Goal: Information Seeking & Learning: Check status

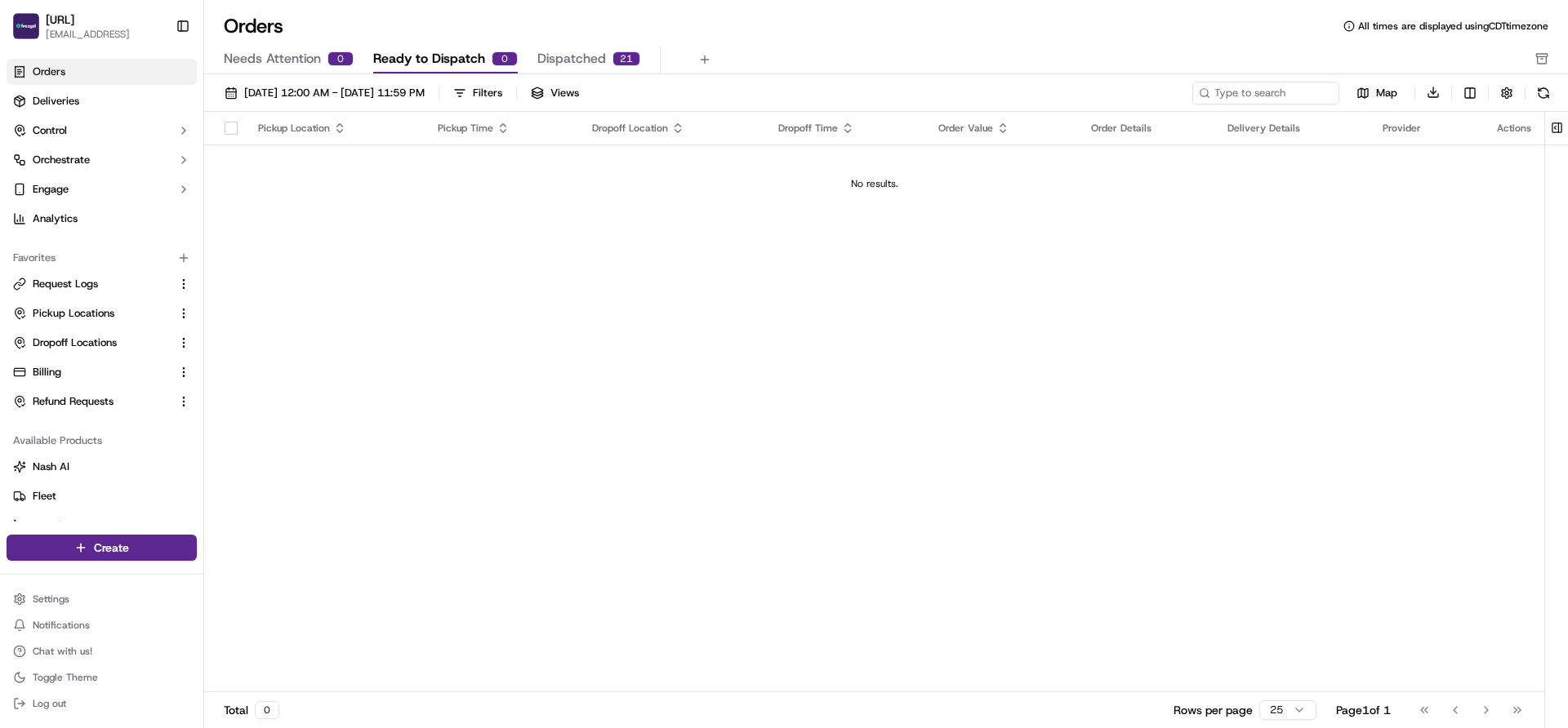
click at [561, 55] on span "Dispatched" at bounding box center [571, 58] width 69 height 19
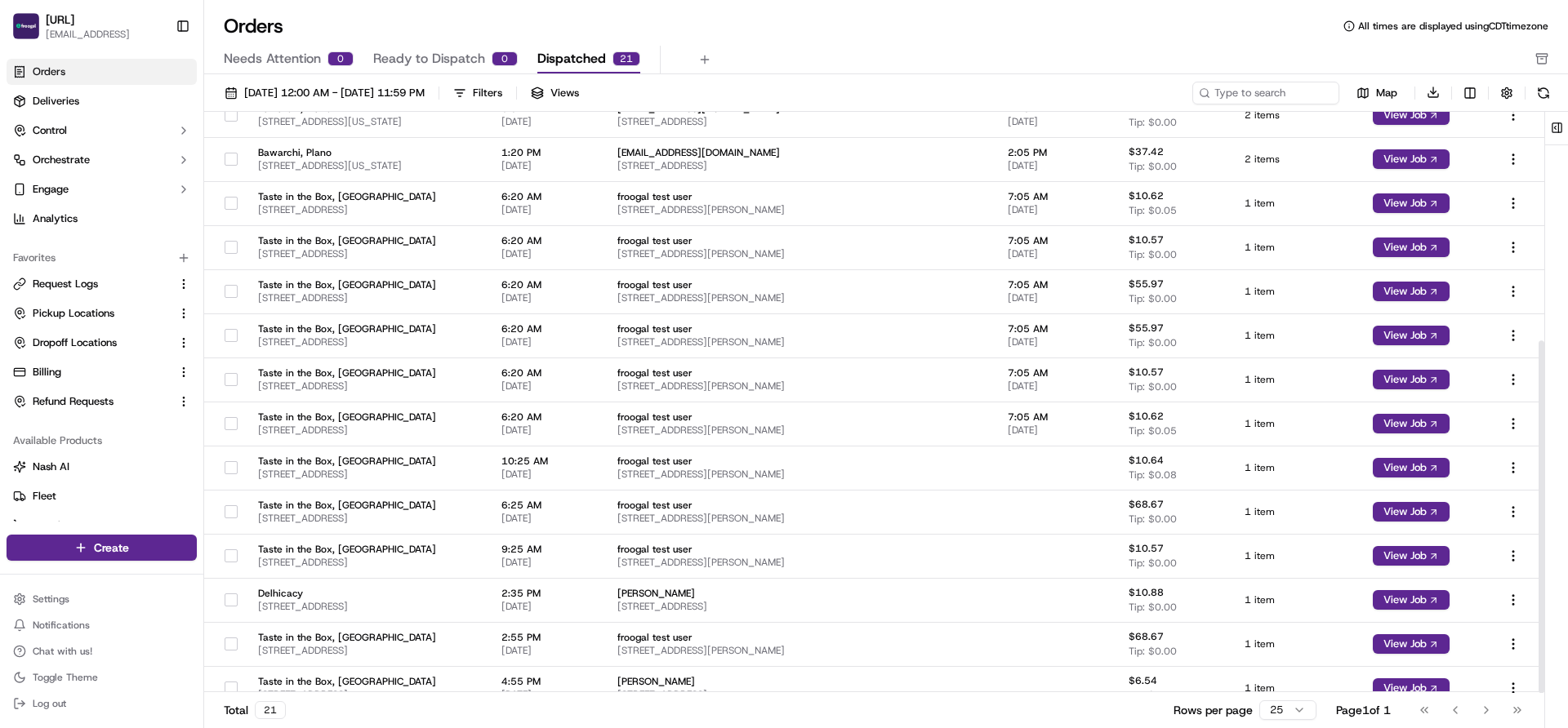
scroll to position [377, 0]
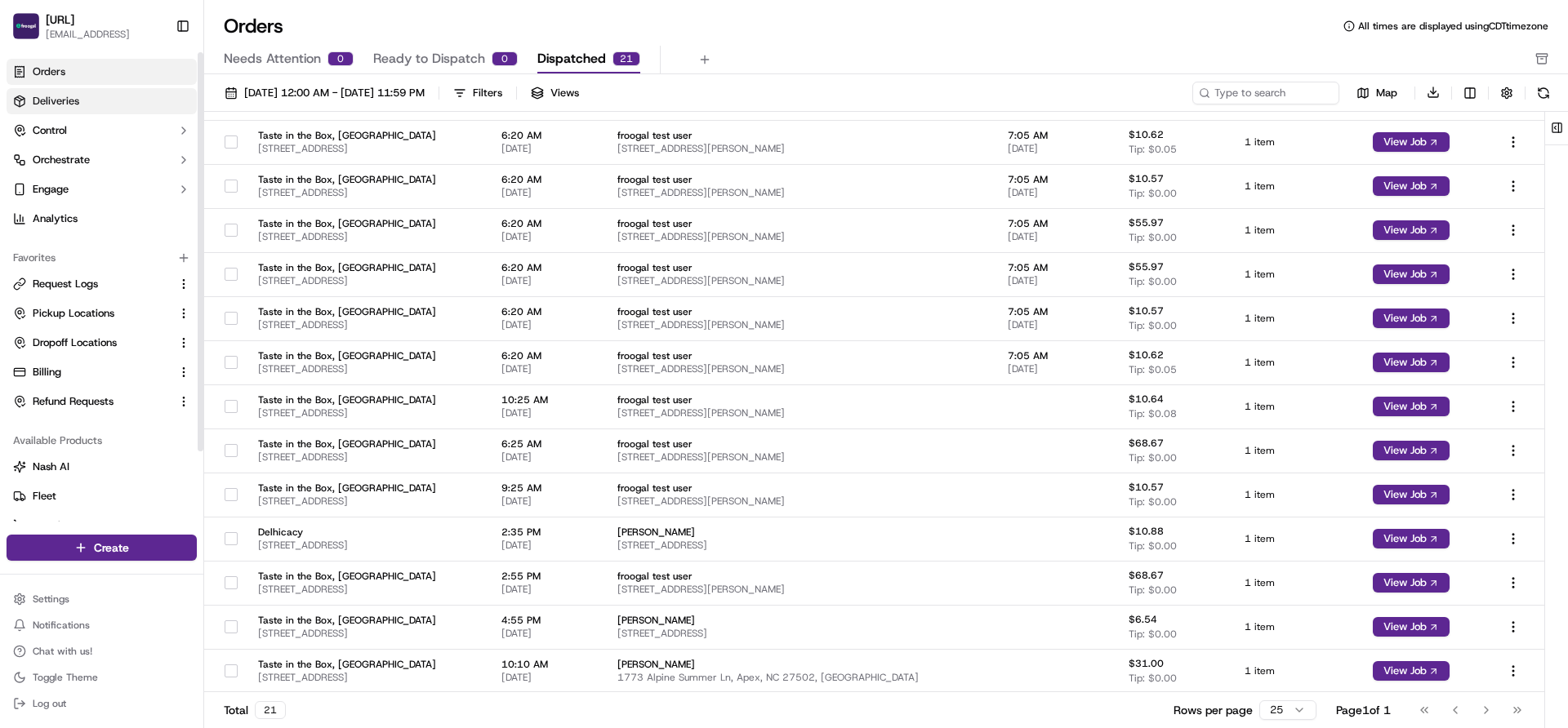
click at [48, 95] on span "Deliveries" at bounding box center [56, 101] width 47 height 15
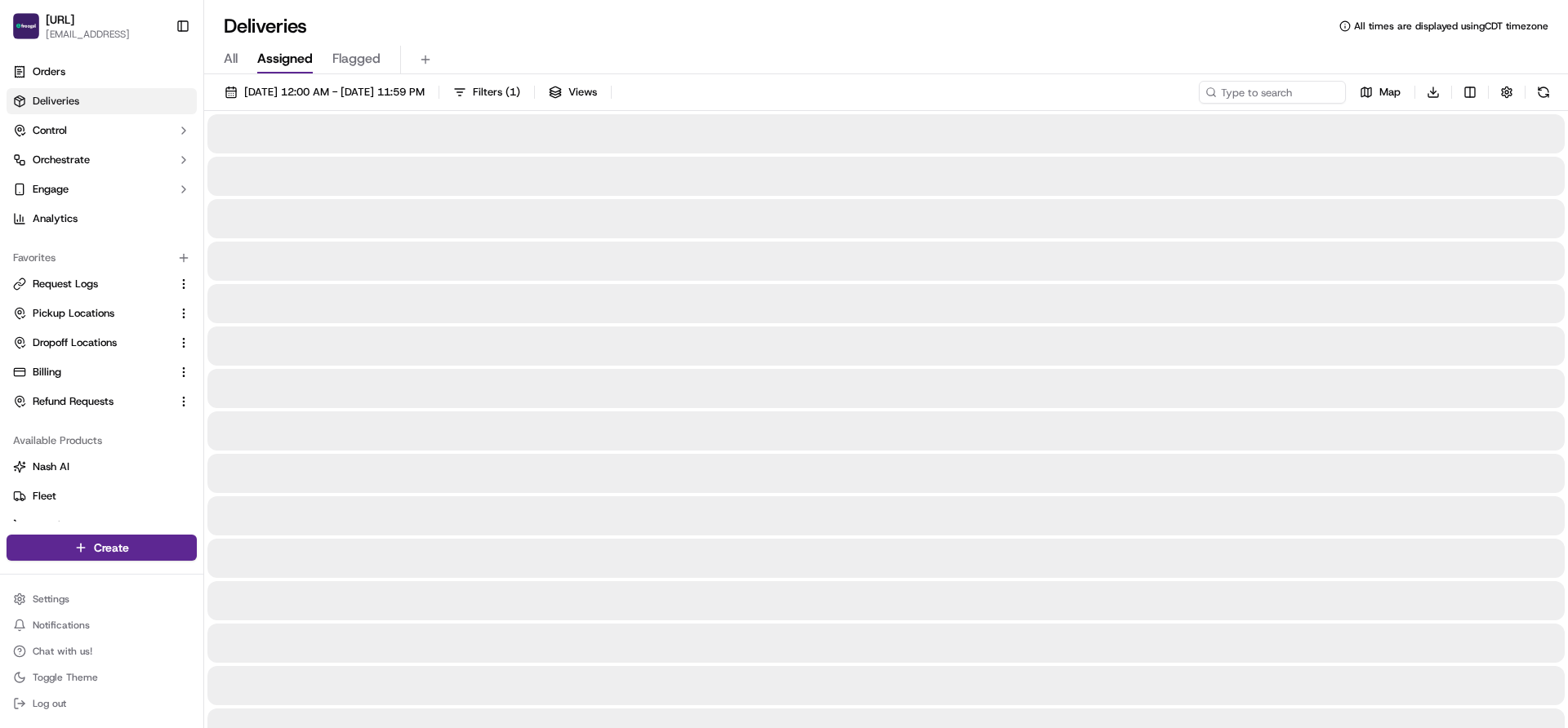
click at [297, 65] on span "Assigned" at bounding box center [285, 58] width 55 height 19
click at [231, 63] on span "All" at bounding box center [231, 58] width 14 height 19
click at [303, 92] on span "[DATE] 12:00 AM - [DATE] 11:59 PM" at bounding box center [334, 93] width 180 height 15
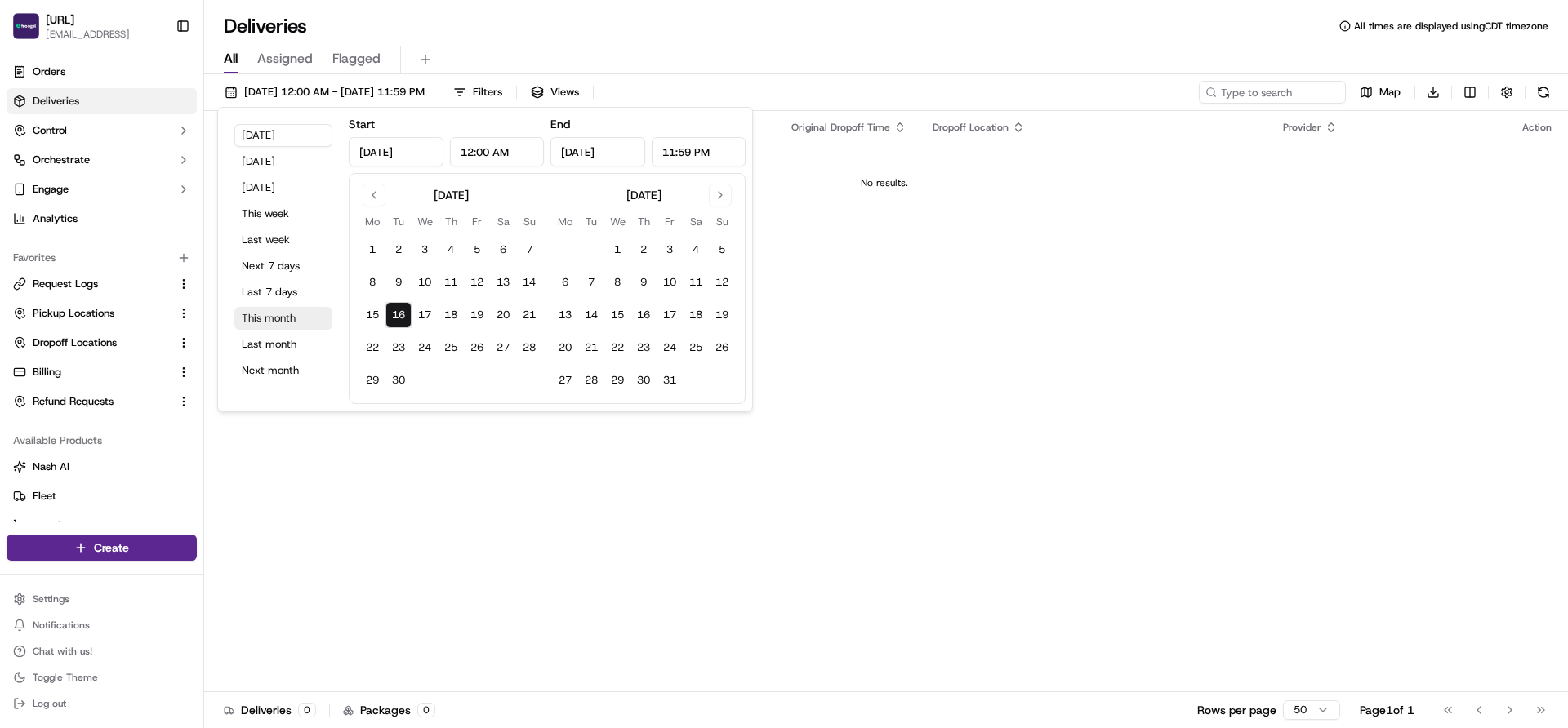
click at [288, 317] on button "This month" at bounding box center [283, 318] width 98 height 23
type input "[DATE]"
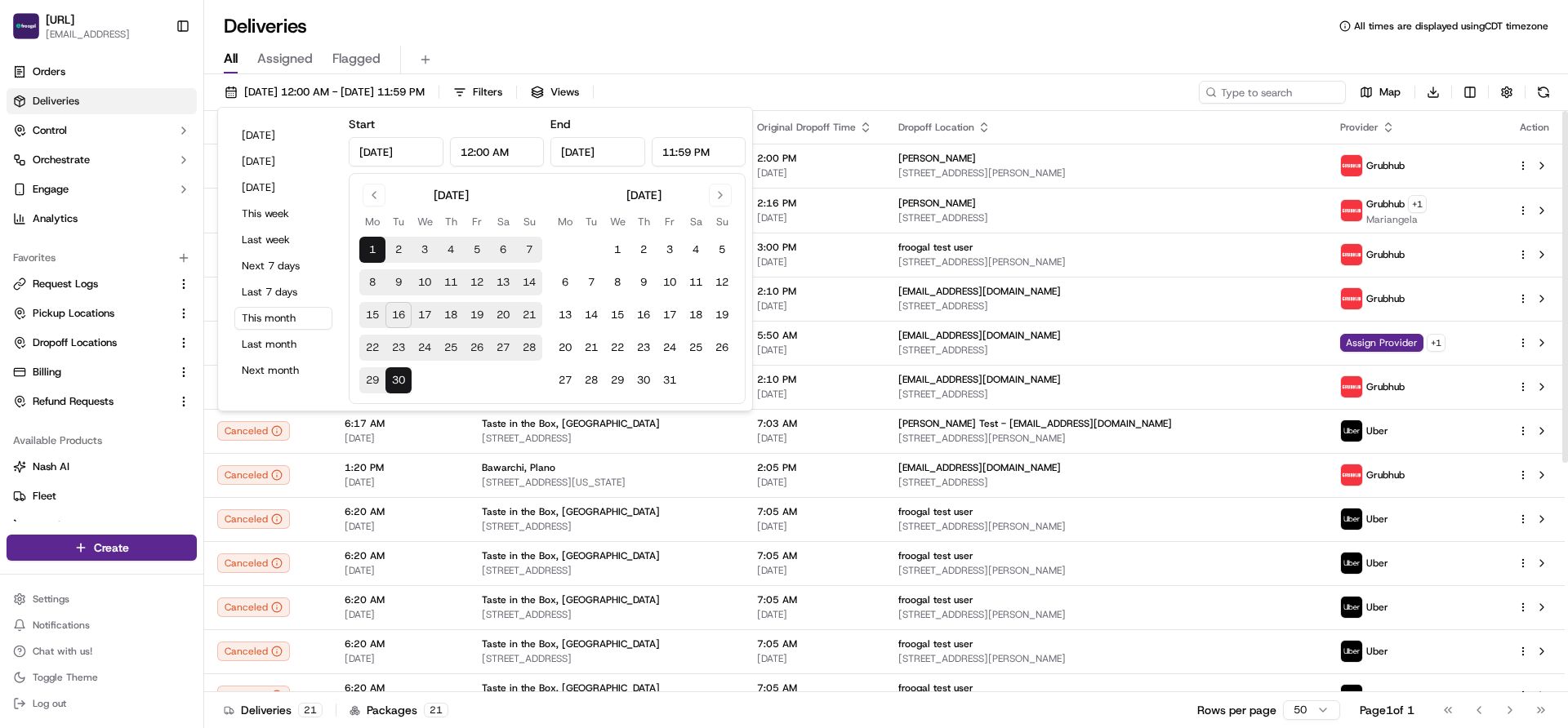
click at [916, 44] on div "All Assigned Flagged" at bounding box center [885, 57] width 1364 height 35
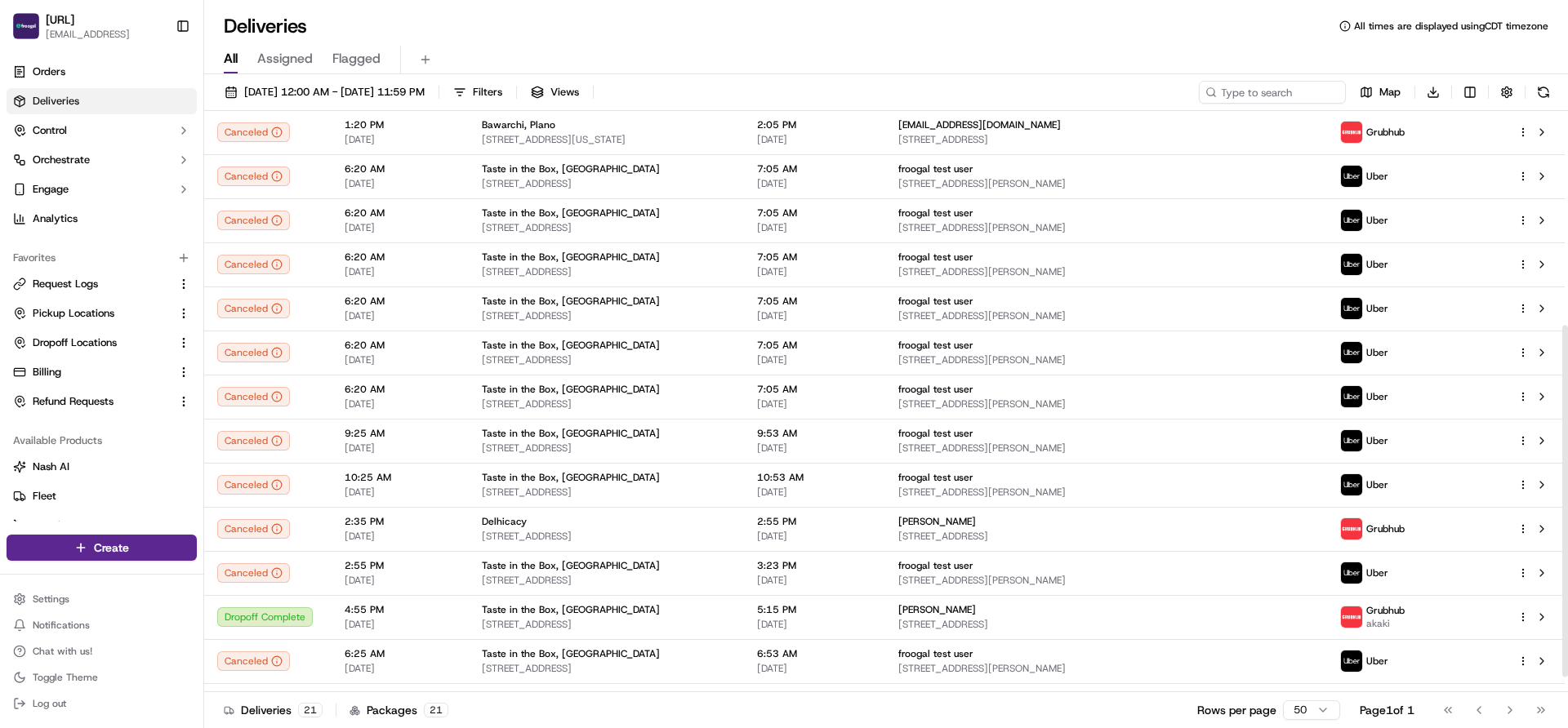
scroll to position [378, 0]
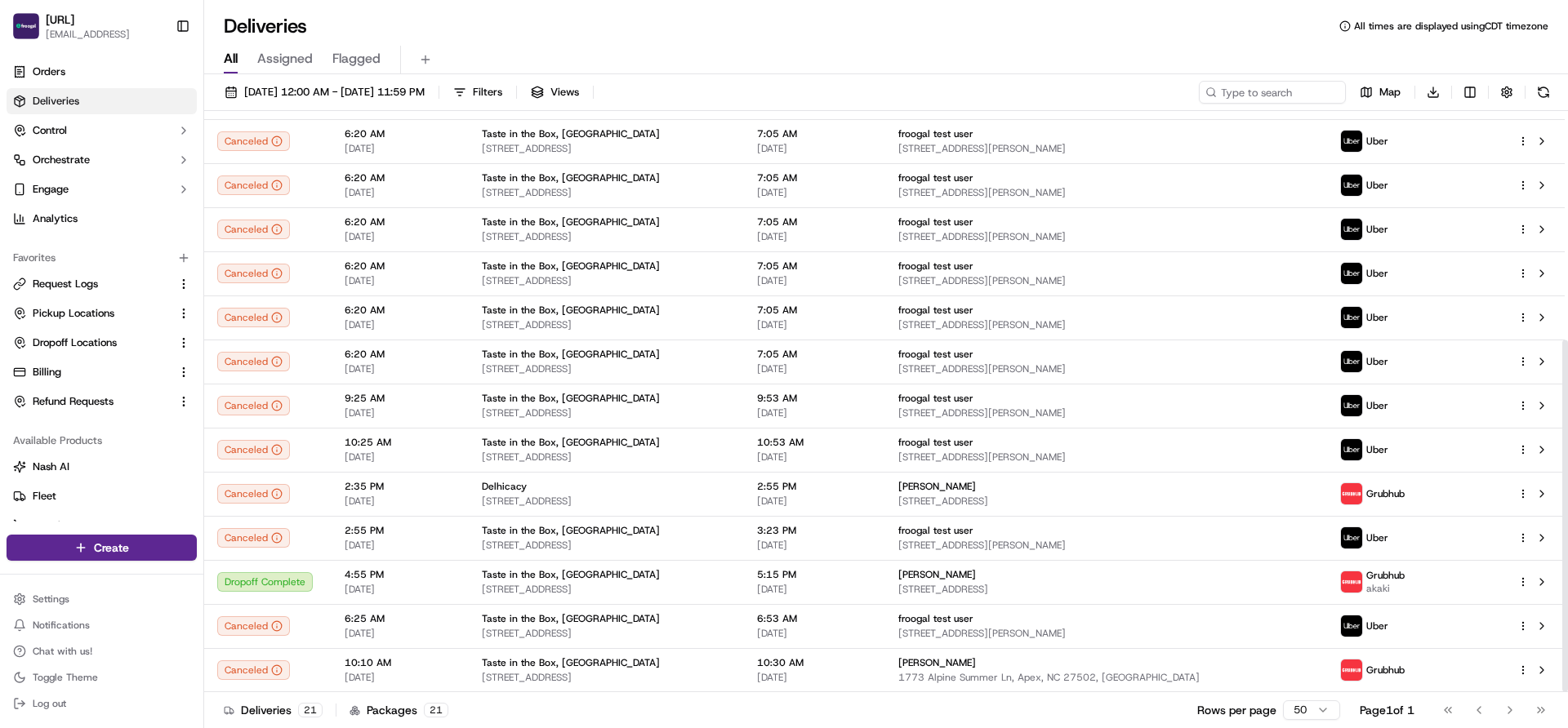
click at [1508, 711] on div "Go to first page Go to previous page Go to next page Go to last page" at bounding box center [1494, 710] width 121 height 23
click at [74, 280] on span "Request Logs" at bounding box center [65, 284] width 65 height 15
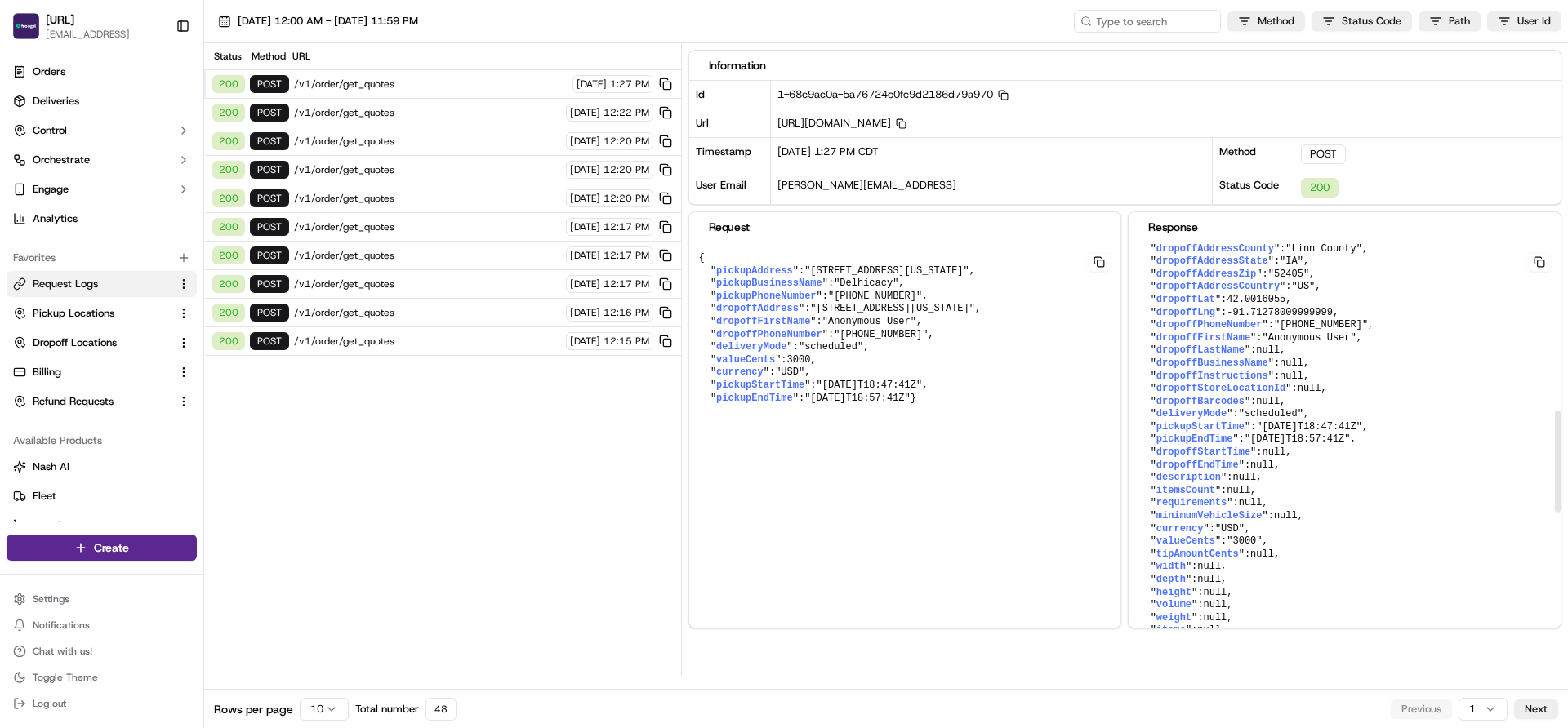
scroll to position [377, 0]
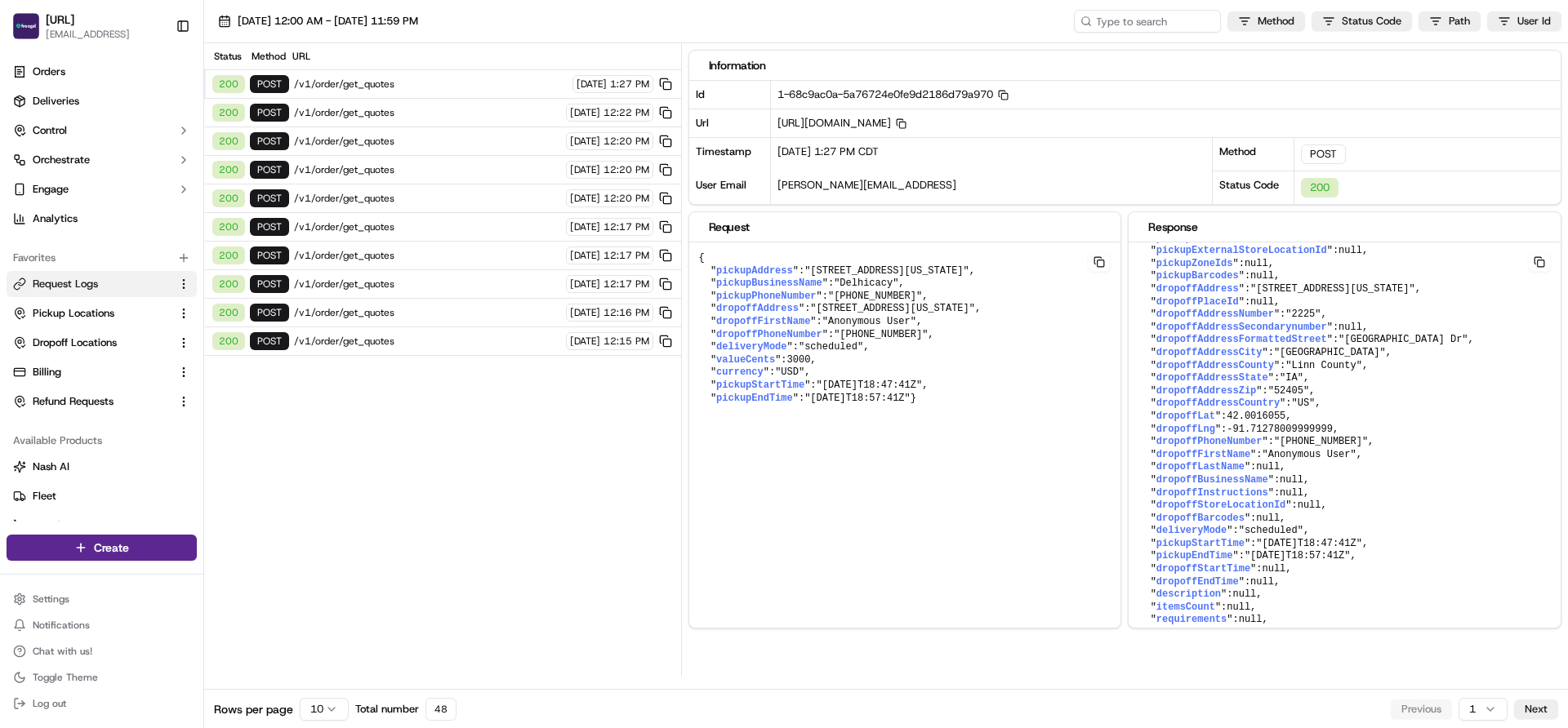
drag, startPoint x: 824, startPoint y: 323, endPoint x: 1093, endPoint y: 328, distance: 269.0
click at [1093, 328] on pre "{ " pickupAddress ": "[STREET_ADDRESS][US_STATE]" , " pickupBusinessName ": "De…" at bounding box center [905, 328] width 432 height 172
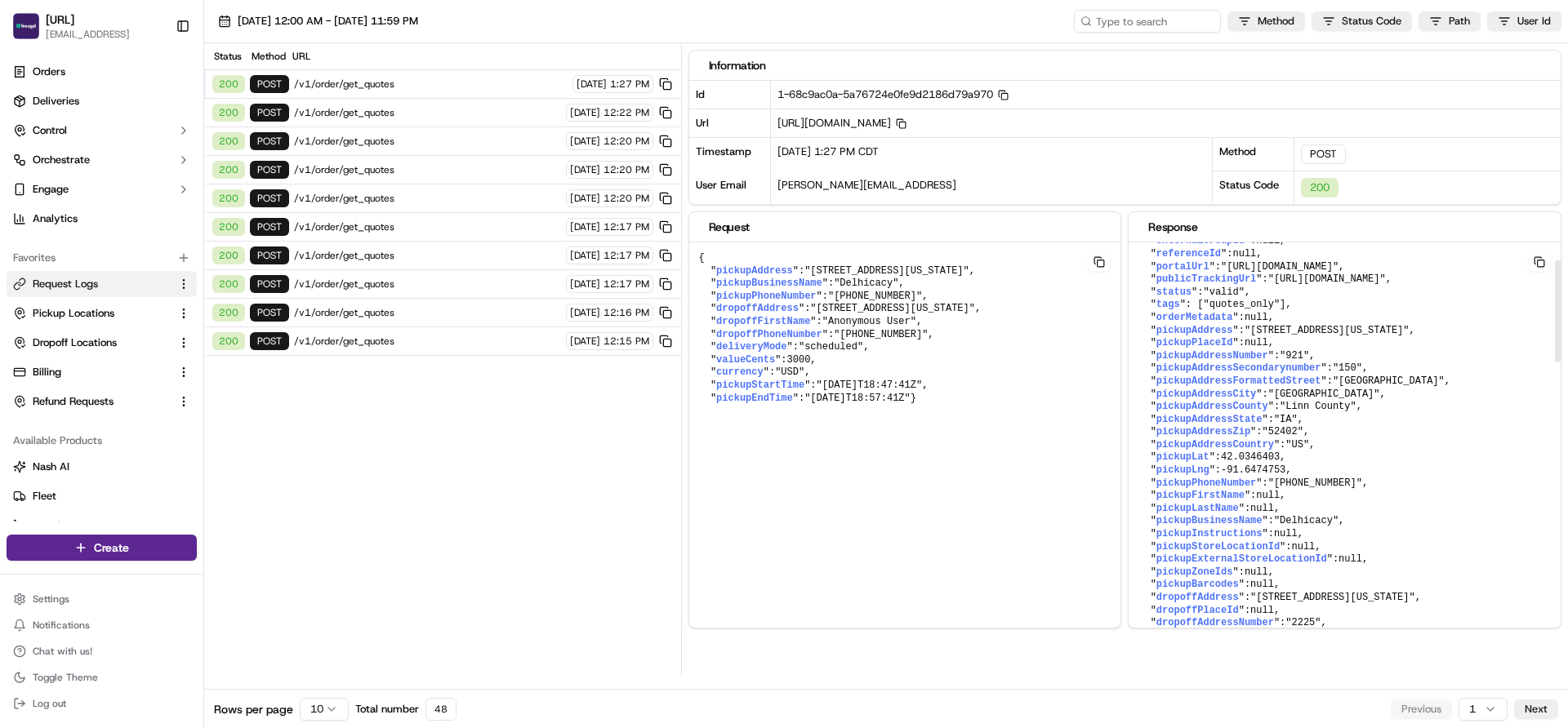
scroll to position [0, 0]
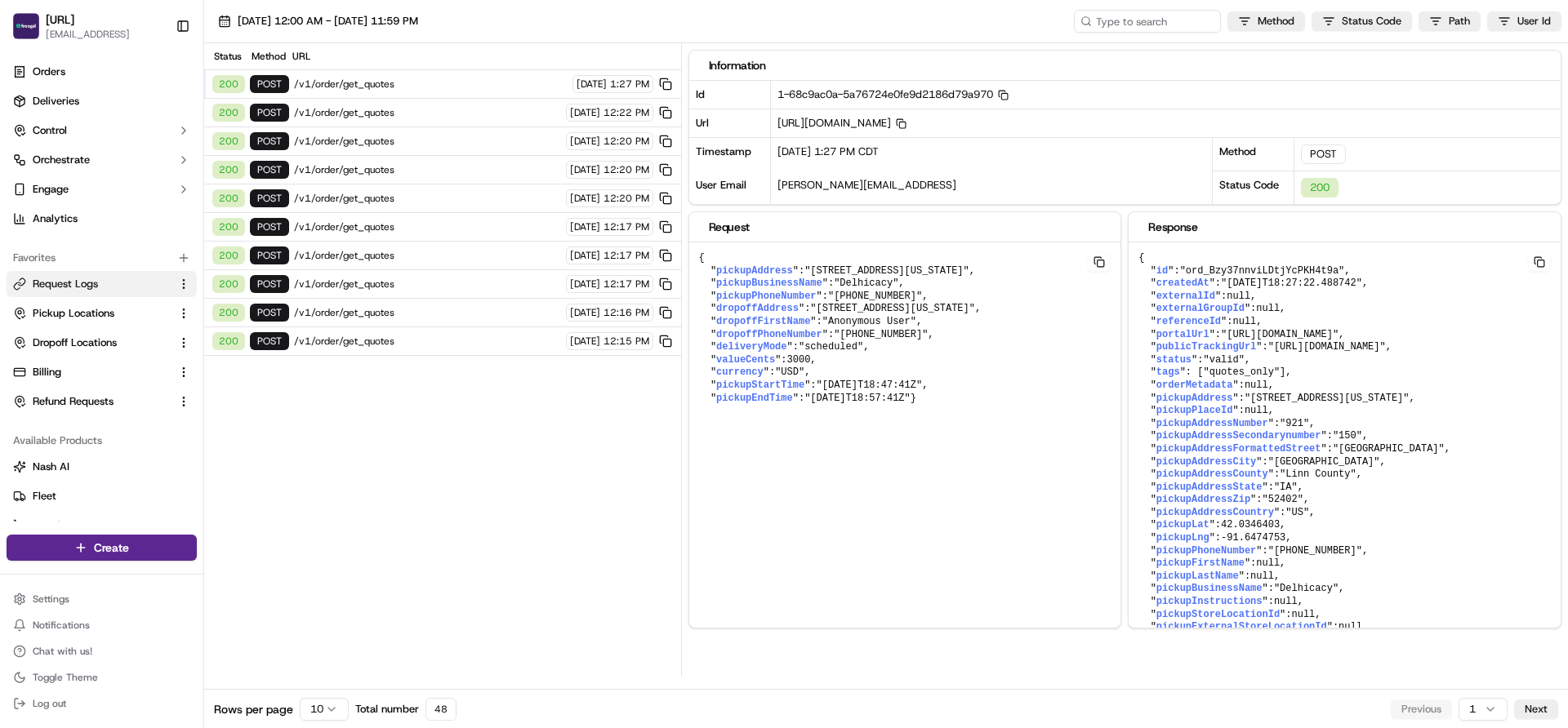
click at [449, 88] on span "/v1/order/get_quotes" at bounding box center [431, 84] width 274 height 13
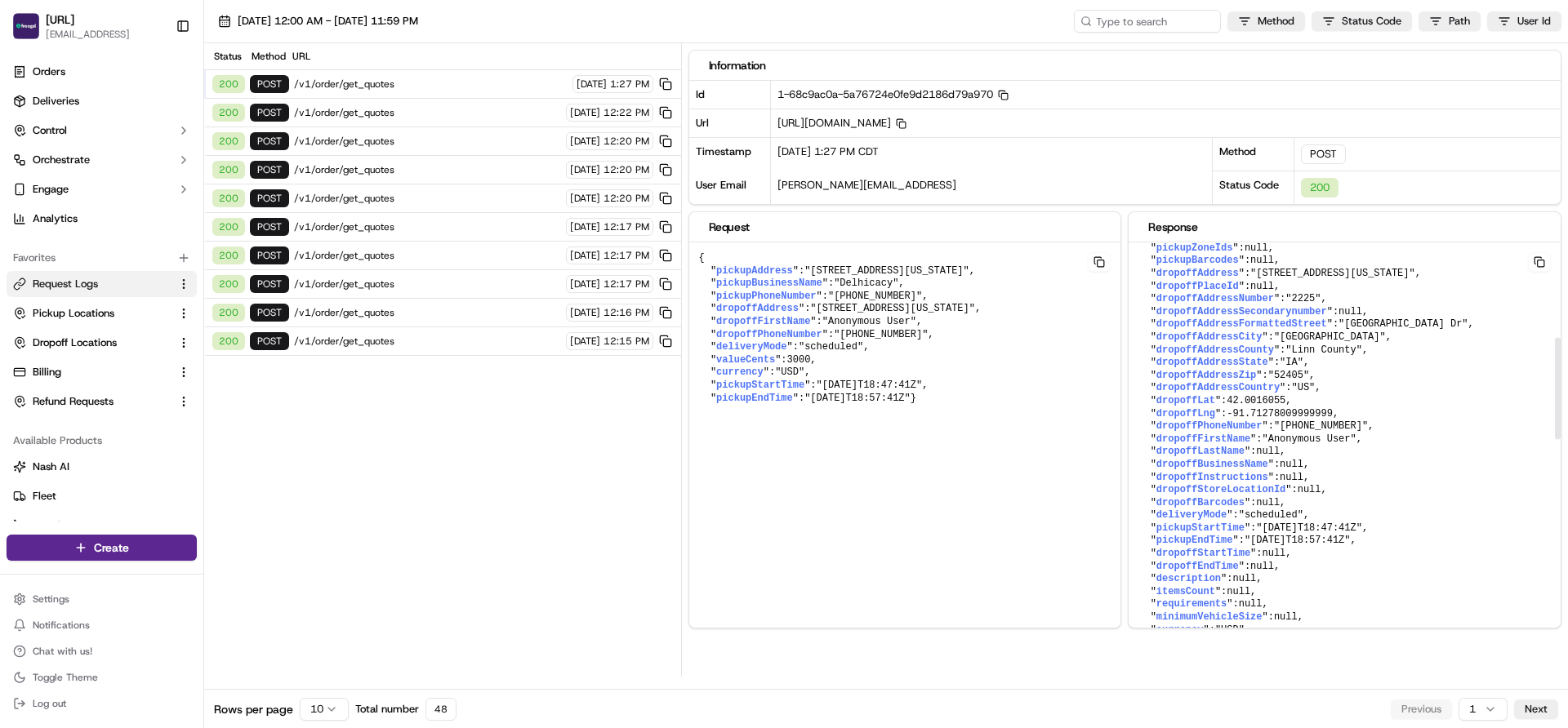
scroll to position [392, 0]
